Goal: Task Accomplishment & Management: Manage account settings

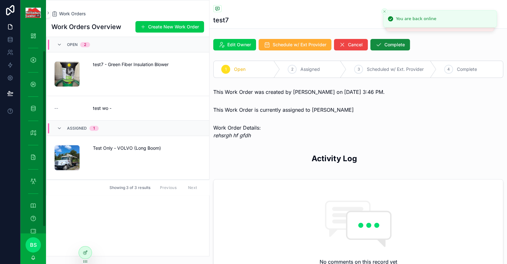
scroll to position [29, 0]
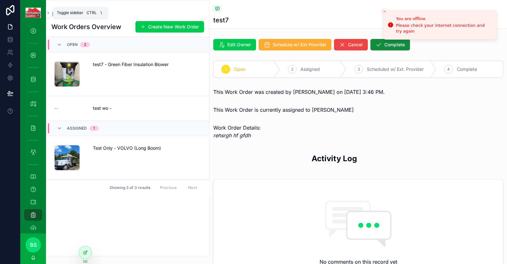
click at [48, 11] on icon "scrollable content" at bounding box center [48, 13] width 4 height 5
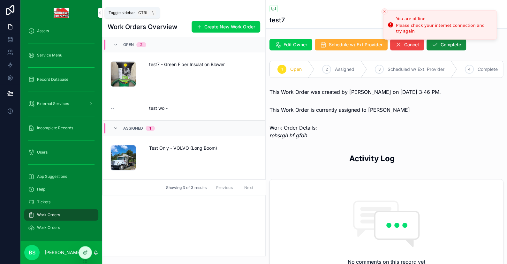
click at [102, 12] on icon "scrollable content" at bounding box center [100, 13] width 4 height 5
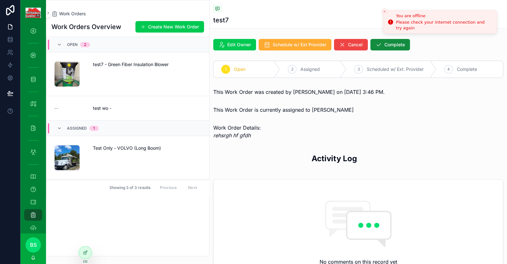
click at [384, 11] on line "Close toast" at bounding box center [385, 12] width 2 height 2
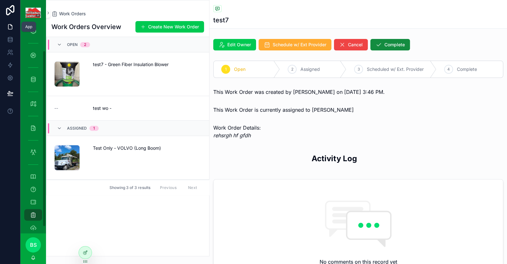
click at [12, 24] on icon at bounding box center [10, 27] width 6 height 6
click at [38, 30] on div "Assets" at bounding box center [33, 31] width 10 height 10
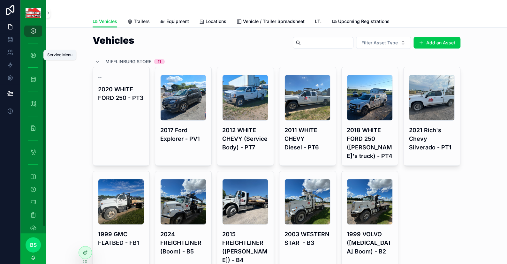
click at [32, 56] on icon "scrollable content" at bounding box center [33, 55] width 6 height 6
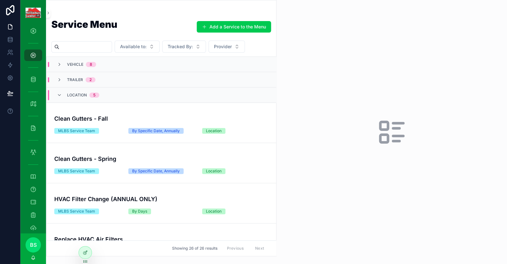
click at [138, 116] on h4 "Clean Gutters - Fall" at bounding box center [161, 118] width 214 height 9
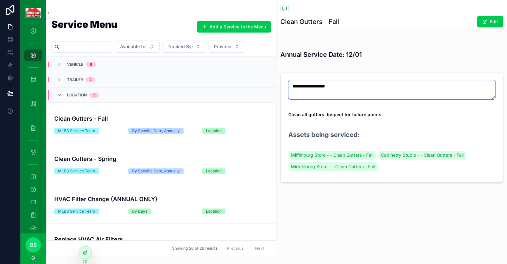
click at [326, 86] on textarea "**********" at bounding box center [392, 89] width 207 height 19
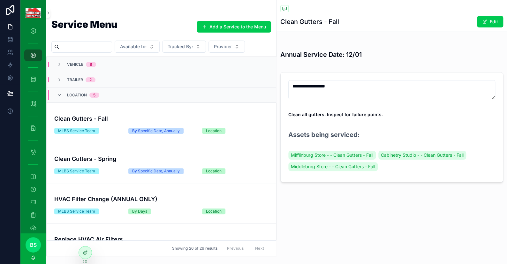
click at [341, 201] on div "**********" at bounding box center [392, 113] width 231 height 226
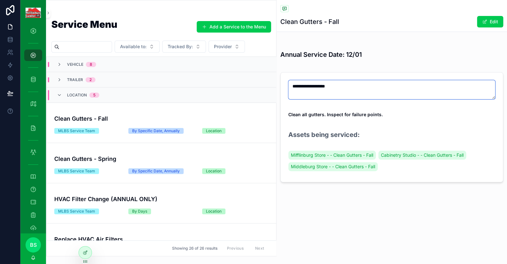
click at [347, 85] on textarea "**********" at bounding box center [392, 89] width 207 height 19
type textarea "**********"
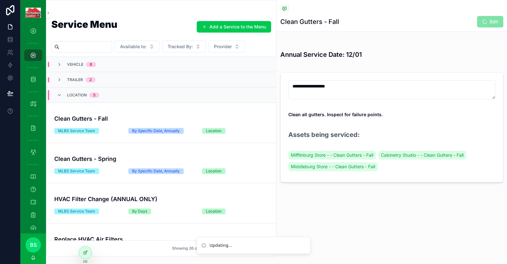
click at [82, 253] on div at bounding box center [85, 253] width 13 height 12
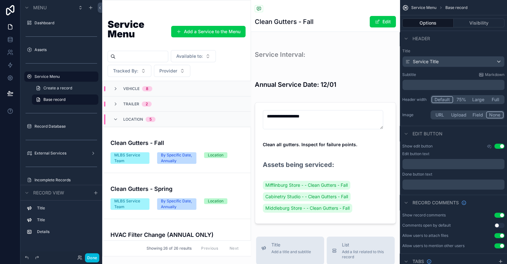
scroll to position [46, 0]
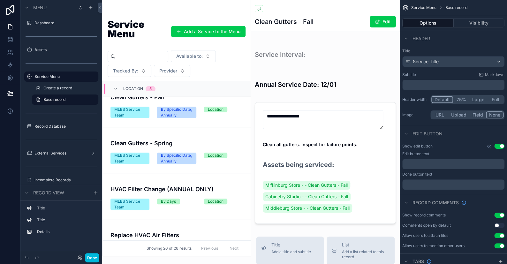
click at [324, 121] on div "scrollable content" at bounding box center [325, 163] width 149 height 127
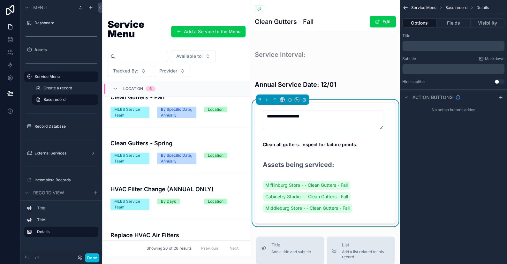
click at [462, 25] on button "Fields" at bounding box center [454, 23] width 34 height 9
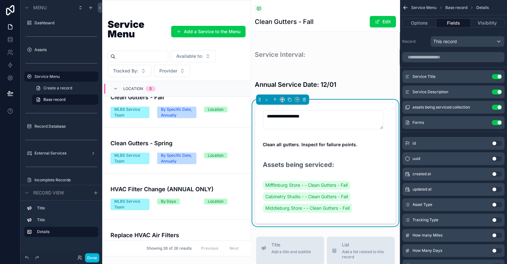
click at [310, 145] on strong "Clean all gutters. Inspect for failure points." at bounding box center [310, 144] width 95 height 5
click at [0, 0] on button "scrollable content" at bounding box center [0, 0] width 0 height 0
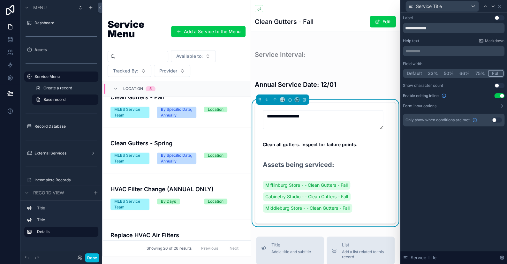
click at [499, 95] on button "Use setting" at bounding box center [500, 95] width 10 height 5
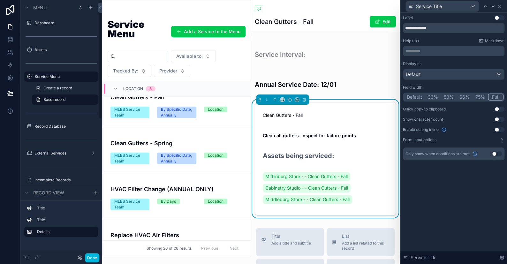
click at [90, 258] on button "Done" at bounding box center [92, 257] width 14 height 9
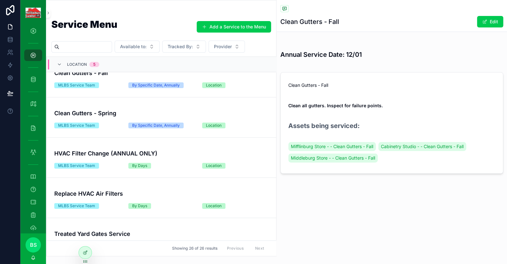
click at [488, 25] on button "Edit" at bounding box center [490, 22] width 26 height 12
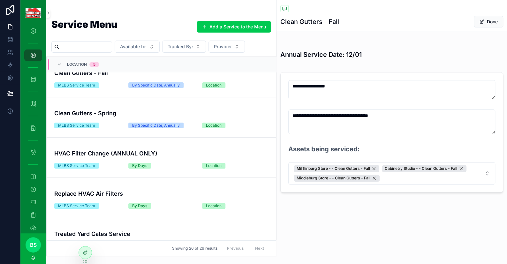
click at [483, 24] on span "scrollable content" at bounding box center [482, 21] width 5 height 5
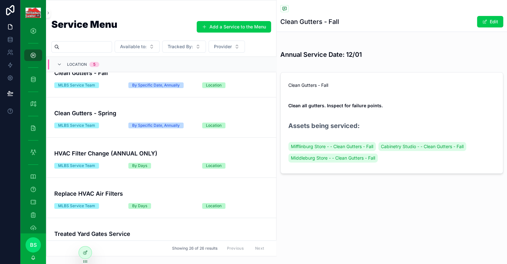
click at [496, 25] on button "Edit" at bounding box center [490, 22] width 26 height 12
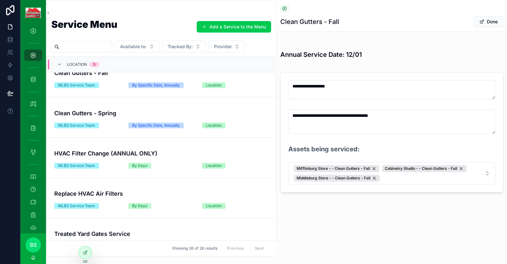
click at [483, 23] on span "scrollable content" at bounding box center [482, 21] width 5 height 5
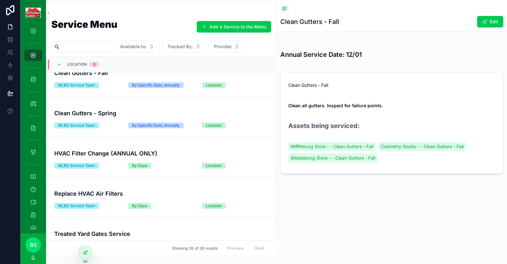
click at [86, 252] on icon at bounding box center [86, 252] width 3 height 3
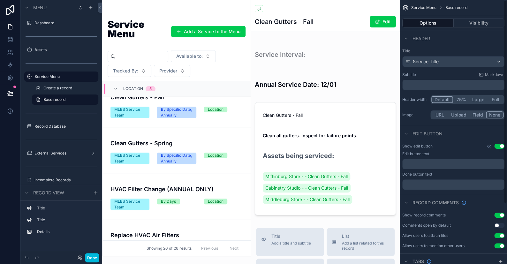
click at [344, 112] on div "scrollable content" at bounding box center [325, 159] width 149 height 118
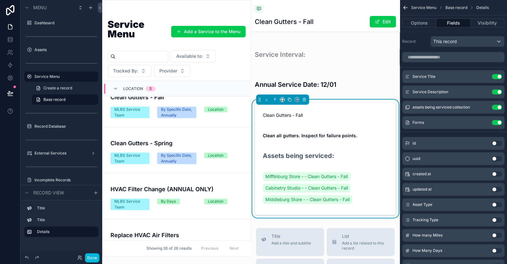
click at [0, 0] on icon "scrollable content" at bounding box center [0, 0] width 0 height 0
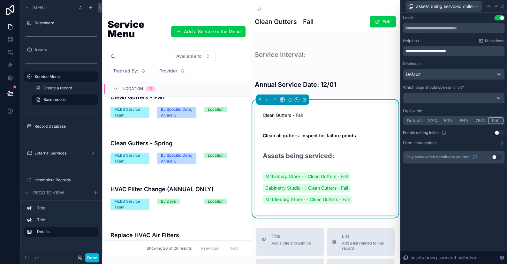
click at [429, 50] on span "**********" at bounding box center [426, 51] width 41 height 4
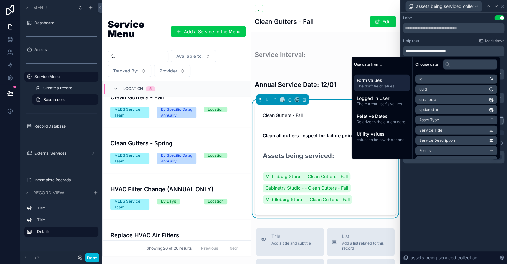
click at [469, 197] on div "**********" at bounding box center [454, 139] width 107 height 252
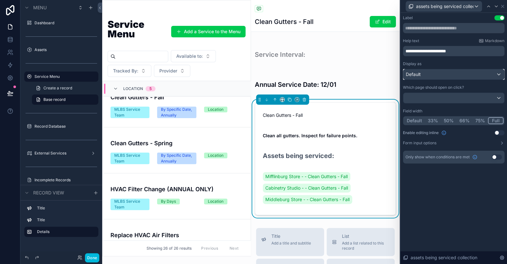
click at [429, 75] on div "Default" at bounding box center [454, 74] width 101 height 10
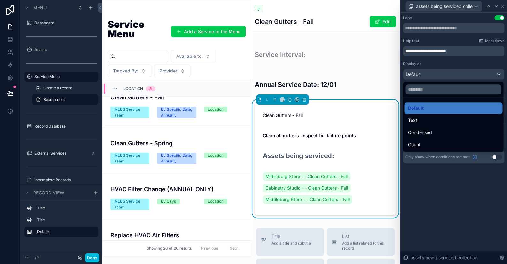
click at [427, 117] on div "Text" at bounding box center [453, 121] width 90 height 8
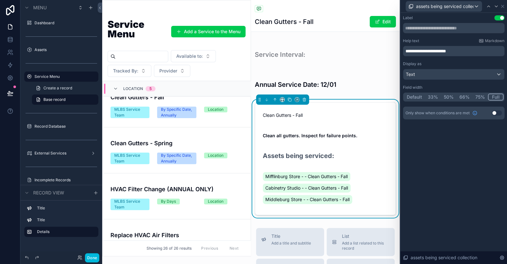
click at [95, 260] on button "Done" at bounding box center [92, 257] width 14 height 9
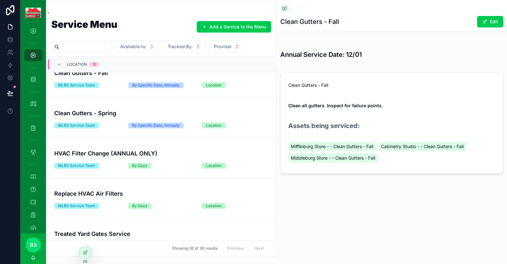
click at [489, 19] on button "Edit" at bounding box center [490, 22] width 26 height 12
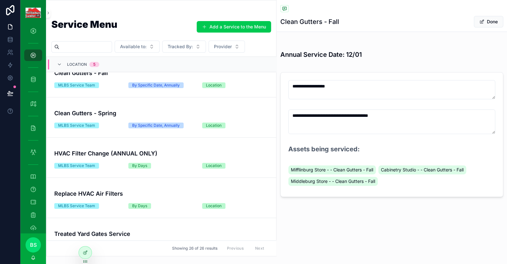
click at [387, 182] on div "Mifflinburg Store - - Clean Gutters - Fall Cabinetry Studio - - Clean Gutters -…" at bounding box center [392, 175] width 207 height 23
click at [366, 167] on span "Mifflinburg Store - - Clean Gutters - Fall" at bounding box center [332, 170] width 82 height 6
click at [387, 178] on div "Mifflinburg Store - - Clean Gutters - Fall Cabinetry Studio - - Clean Gutters -…" at bounding box center [392, 175] width 207 height 23
click at [343, 161] on div "Assets being serviced: Mifflinburg Store - - Clean Gutters - Fall Cabinetry Stu…" at bounding box center [392, 166] width 207 height 45
click at [489, 20] on button "Done" at bounding box center [488, 22] width 29 height 12
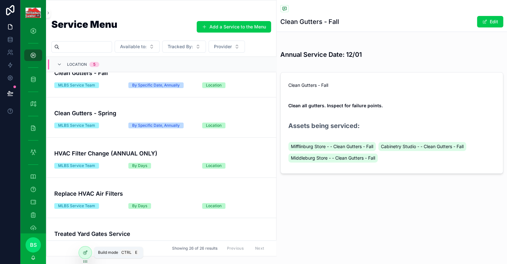
click at [89, 254] on div at bounding box center [85, 253] width 13 height 12
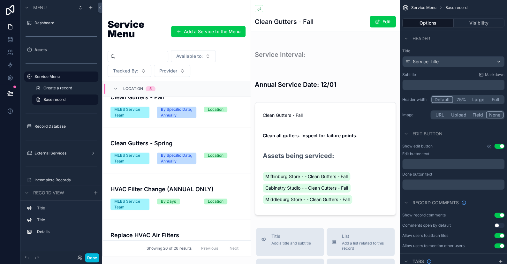
click at [305, 125] on div "scrollable content" at bounding box center [325, 159] width 149 height 118
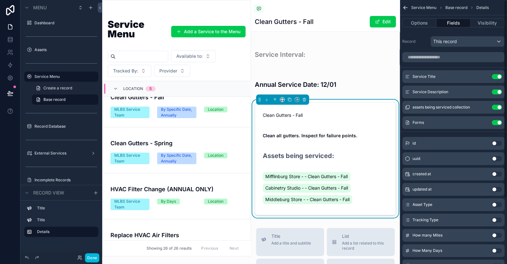
click at [0, 0] on icon "scrollable content" at bounding box center [0, 0] width 0 height 0
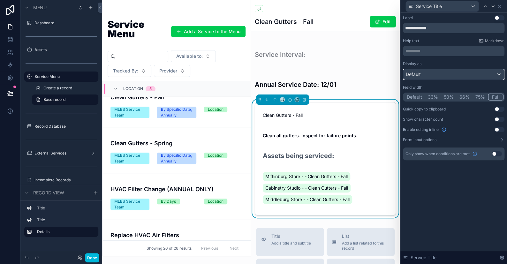
click at [433, 73] on div "Default" at bounding box center [454, 74] width 101 height 10
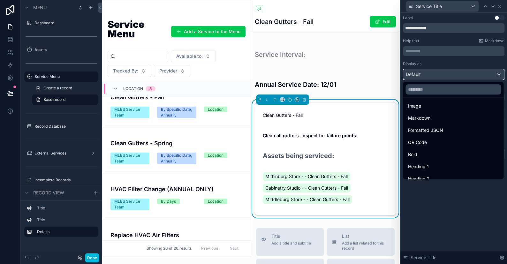
scroll to position [69, 0]
click at [421, 169] on span "Heading 4" at bounding box center [419, 173] width 22 height 8
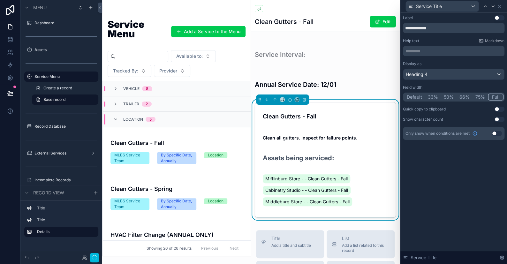
scroll to position [46, 0]
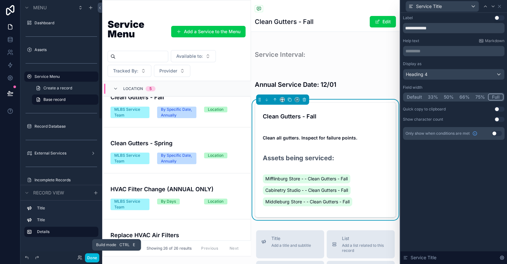
click at [96, 261] on button "Done" at bounding box center [92, 257] width 14 height 9
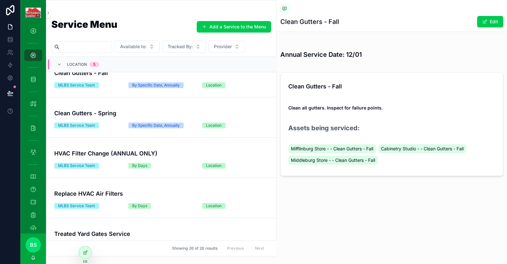
click at [82, 253] on div at bounding box center [85, 253] width 13 height 12
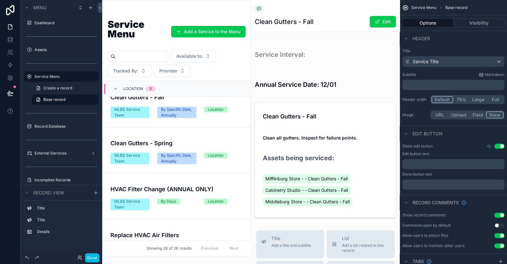
click at [96, 260] on button "Done" at bounding box center [92, 257] width 14 height 9
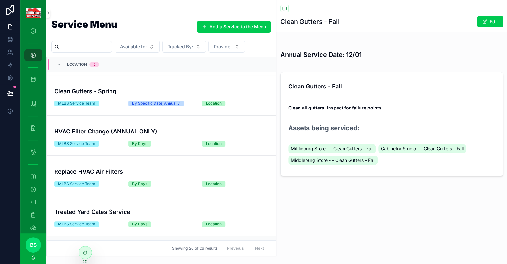
scroll to position [78, 0]
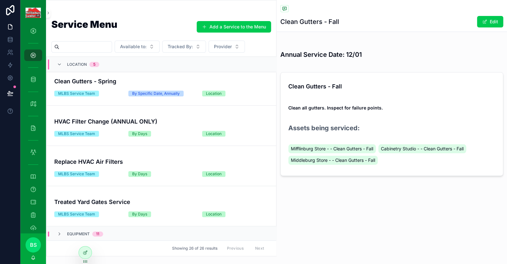
click at [85, 251] on icon at bounding box center [85, 252] width 5 height 5
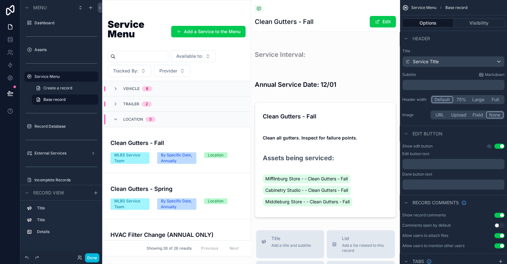
scroll to position [46, 0]
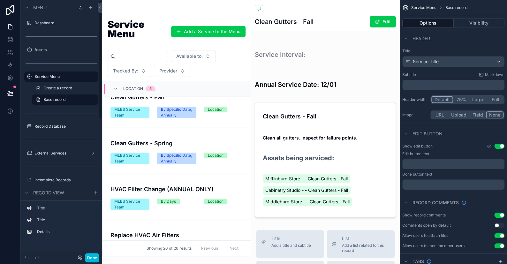
click at [50, 75] on label "Service Menu" at bounding box center [65, 76] width 60 height 5
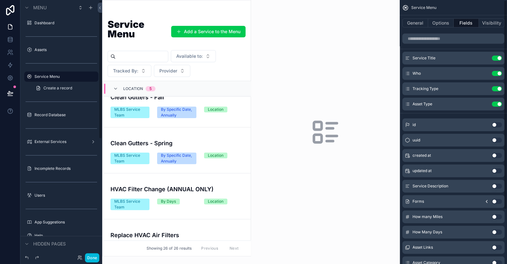
click at [413, 22] on button "General" at bounding box center [416, 23] width 26 height 9
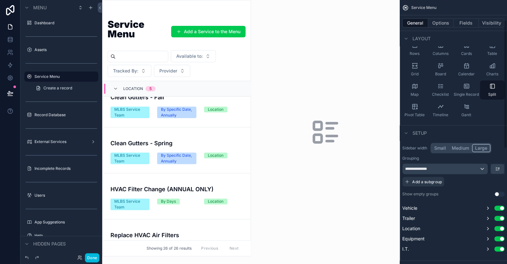
scroll to position [64, 0]
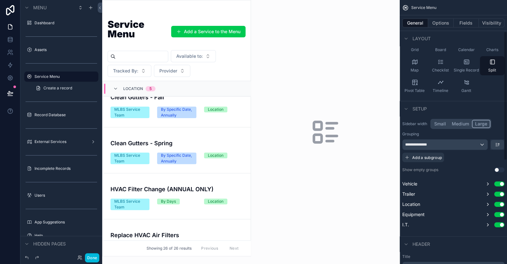
click at [441, 120] on button "Small" at bounding box center [441, 124] width 18 height 8
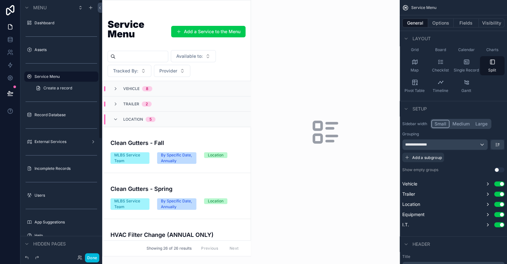
click at [93, 258] on button "Done" at bounding box center [92, 257] width 14 height 9
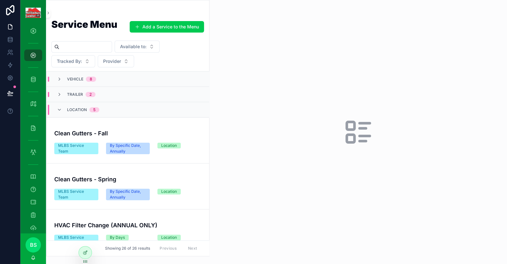
click at [116, 129] on h4 "Clean Gutters - Fall" at bounding box center [127, 133] width 147 height 9
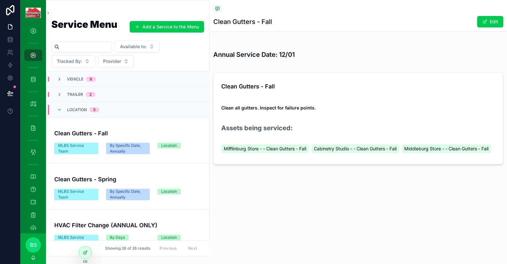
click at [145, 160] on link "Clean Gutters - Fall MLBS Service Team By Specific Date, Annually Location Dele…" at bounding box center [128, 141] width 163 height 46
click at [146, 170] on link "Clean Gutters - Spring MLBS Service Team By Specific Date, Annually Location De…" at bounding box center [128, 187] width 163 height 46
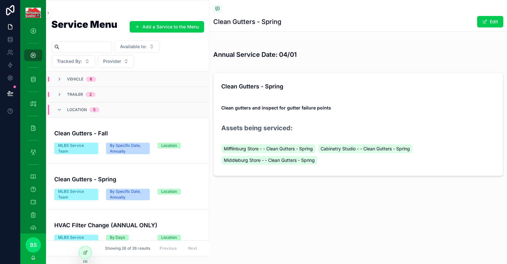
click at [128, 219] on div "HVAC Filter Change (ANNUAL ONLY)" at bounding box center [127, 224] width 147 height 11
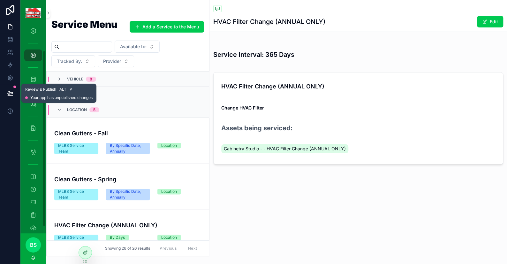
click at [5, 93] on button at bounding box center [10, 93] width 14 height 18
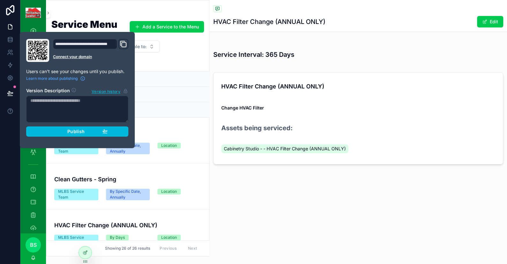
click at [82, 130] on span "Publish" at bounding box center [75, 132] width 17 height 6
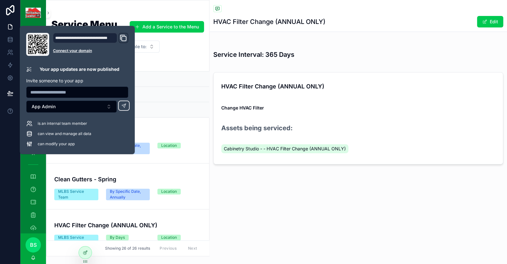
scroll to position [121, 0]
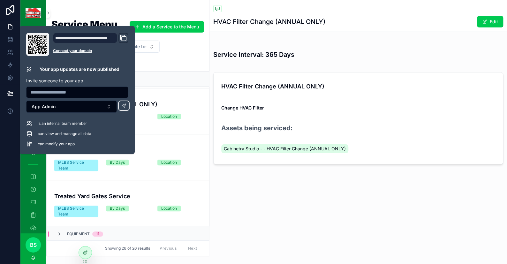
click at [12, 248] on div at bounding box center [10, 132] width 20 height 264
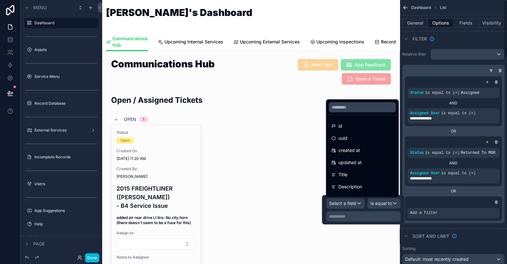
scroll to position [831, 0]
